Goal: Navigation & Orientation: Find specific page/section

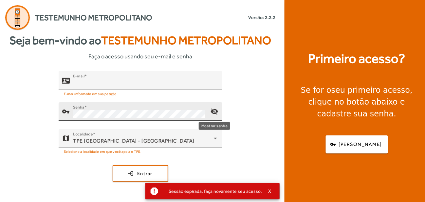
type input "**********"
click at [215, 111] on mat-icon "visibility_off" at bounding box center [215, 111] width 16 height 16
click at [215, 111] on mat-icon "visibility" at bounding box center [215, 111] width 16 height 16
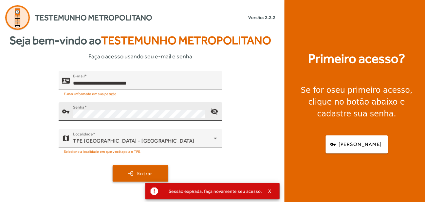
click at [149, 175] on span "Entrar" at bounding box center [144, 174] width 15 height 8
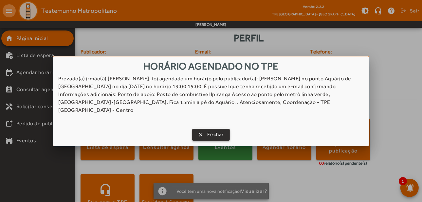
click at [212, 131] on span "Fechar" at bounding box center [215, 135] width 17 height 8
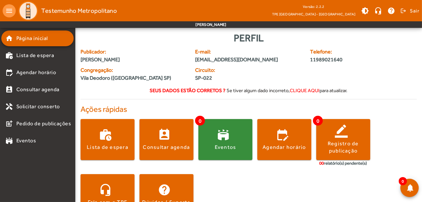
click at [305, 89] on span "clique aqui" at bounding box center [305, 90] width 30 height 6
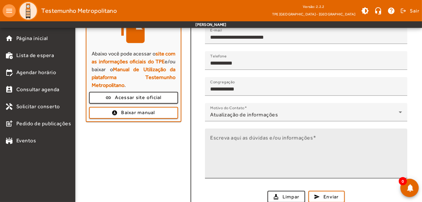
scroll to position [103, 0]
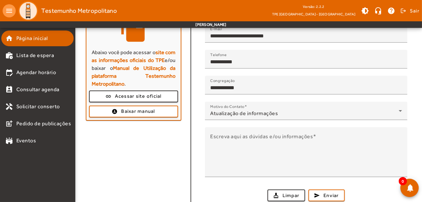
click at [33, 42] on span "Página inicial" at bounding box center [31, 38] width 31 height 8
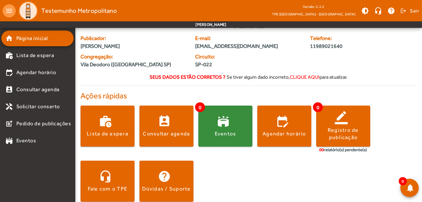
scroll to position [21, 0]
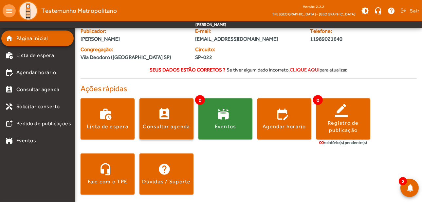
click at [161, 115] on span at bounding box center [166, 119] width 54 height 16
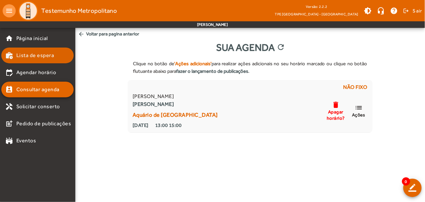
click at [38, 53] on span "Lista de espera" at bounding box center [35, 55] width 38 height 8
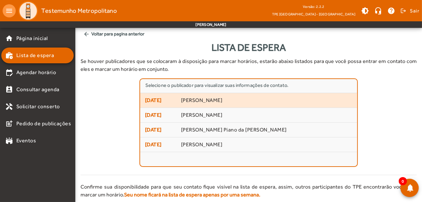
click at [192, 101] on span "[PERSON_NAME]" at bounding box center [267, 100] width 172 height 7
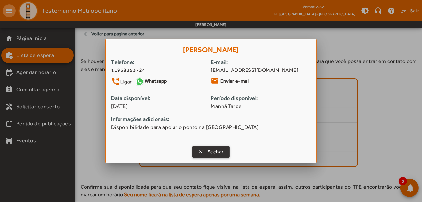
click at [207, 154] on span "Fechar" at bounding box center [215, 152] width 17 height 8
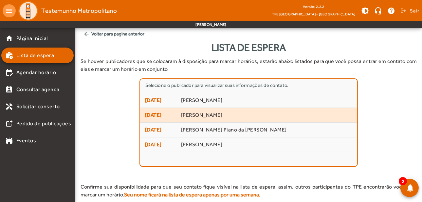
click at [186, 115] on span "[PERSON_NAME]" at bounding box center [267, 115] width 172 height 7
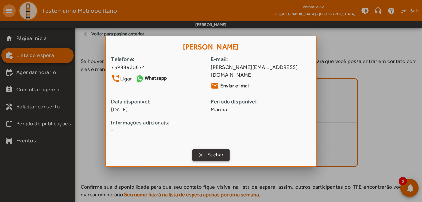
click at [202, 154] on span "button" at bounding box center [211, 155] width 36 height 16
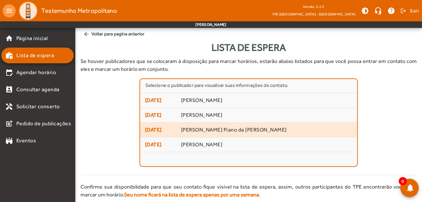
click at [189, 129] on span "[PERSON_NAME] Piano da [PERSON_NAME]" at bounding box center [267, 129] width 172 height 7
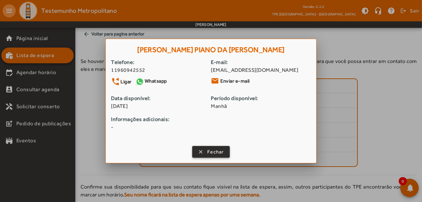
click at [202, 152] on span "button" at bounding box center [211, 152] width 36 height 16
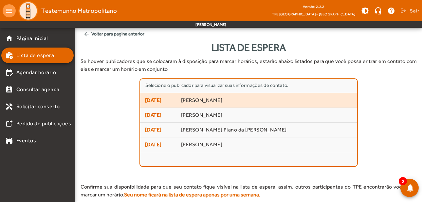
click at [178, 101] on span "[DATE] [PERSON_NAME]" at bounding box center [249, 100] width 208 height 8
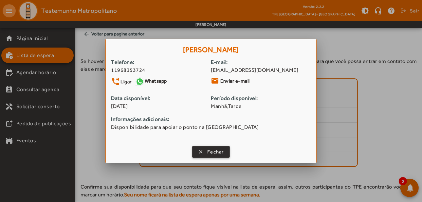
click at [209, 149] on span "Fechar" at bounding box center [215, 152] width 17 height 8
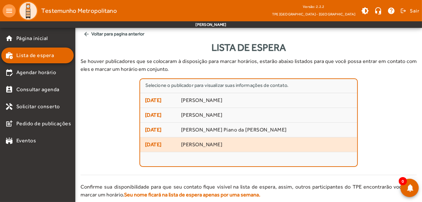
click at [189, 144] on span "[PERSON_NAME]" at bounding box center [267, 144] width 172 height 7
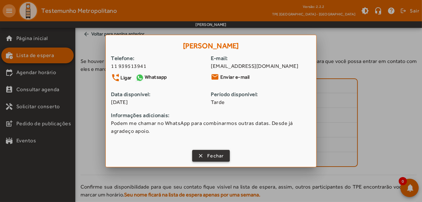
click at [212, 156] on span "Fechar" at bounding box center [215, 156] width 17 height 8
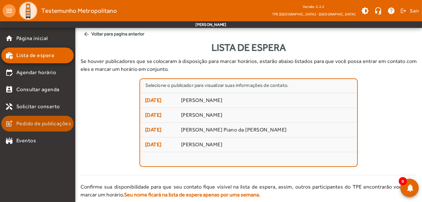
click at [43, 123] on span "Pedido de publicações" at bounding box center [43, 123] width 55 height 8
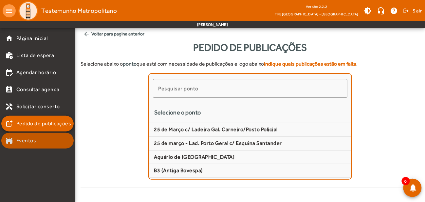
click at [16, 145] on mat-list-item "stadium Eventos" at bounding box center [37, 141] width 72 height 16
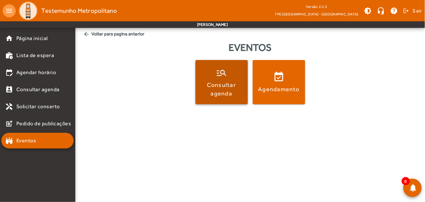
click at [228, 78] on span at bounding box center [221, 82] width 52 height 16
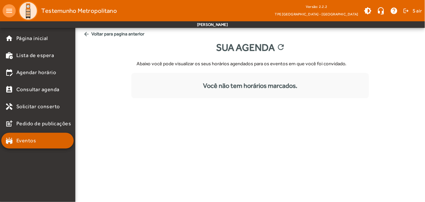
click at [22, 137] on span "Eventos" at bounding box center [26, 141] width 20 height 8
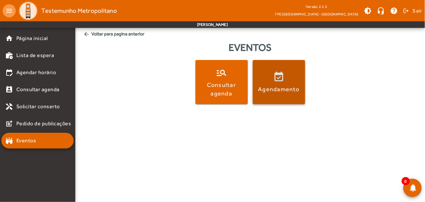
click at [283, 80] on span at bounding box center [279, 82] width 52 height 16
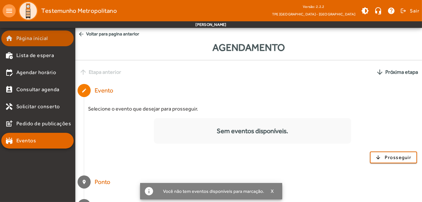
click at [25, 37] on span "Página inicial" at bounding box center [31, 38] width 31 height 8
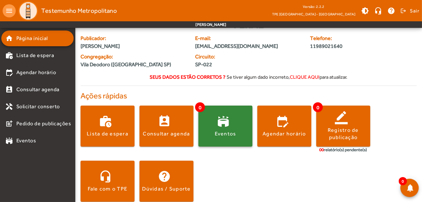
scroll to position [21, 0]
